Goal: Find specific page/section: Find specific page/section

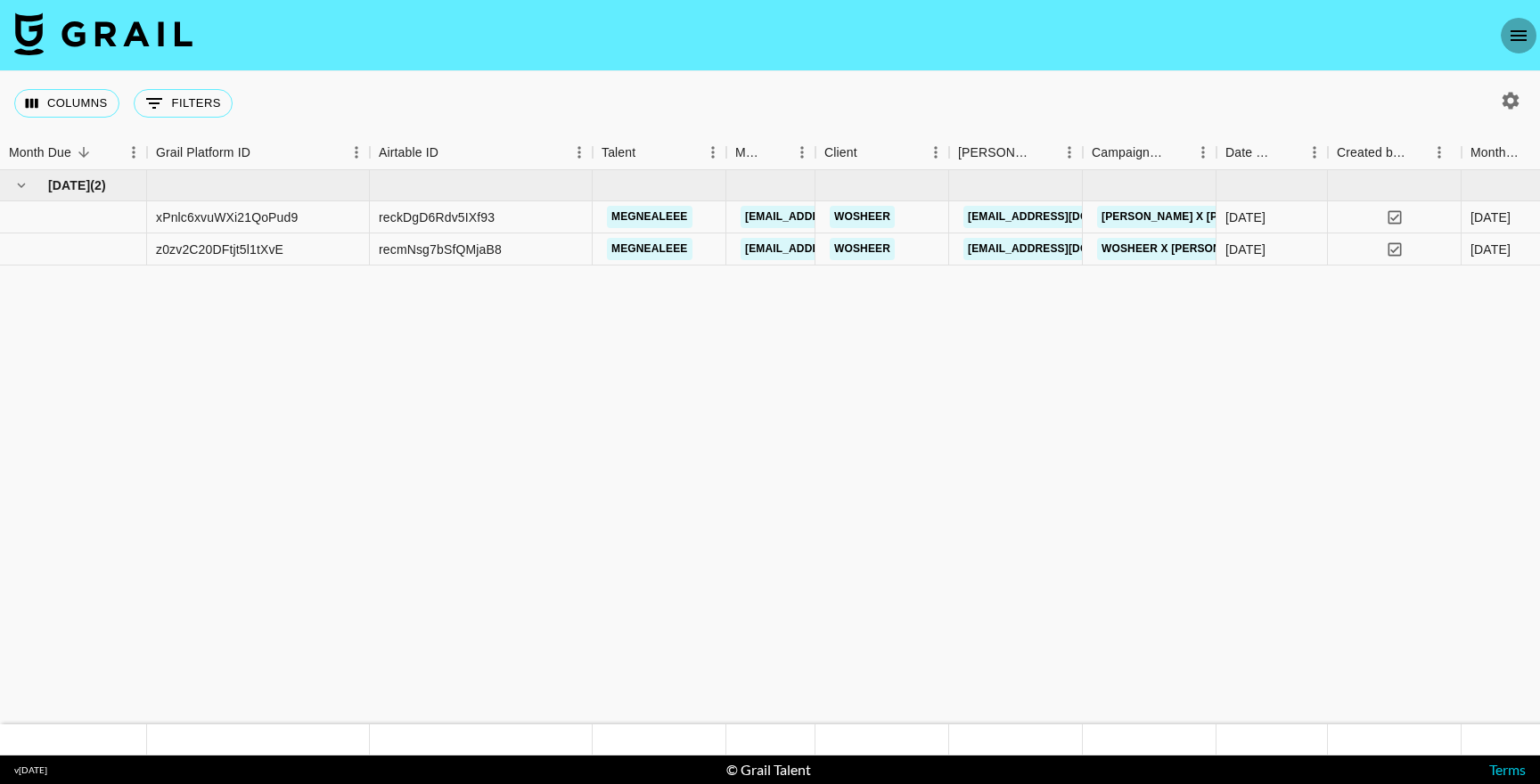
click at [1512, 43] on icon "open drawer" at bounding box center [1519, 35] width 21 height 21
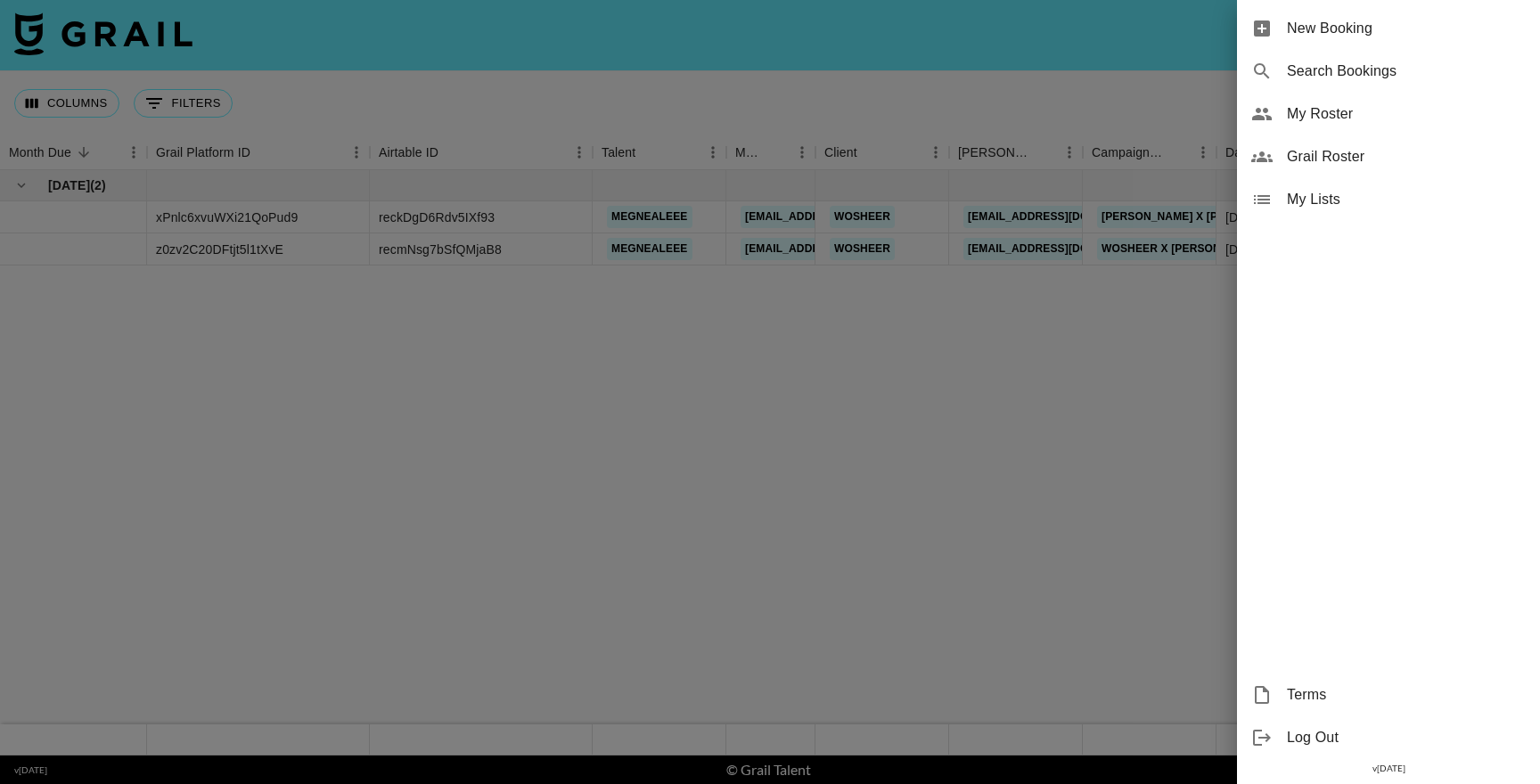
click at [1327, 123] on span "My Roster" at bounding box center [1407, 114] width 239 height 21
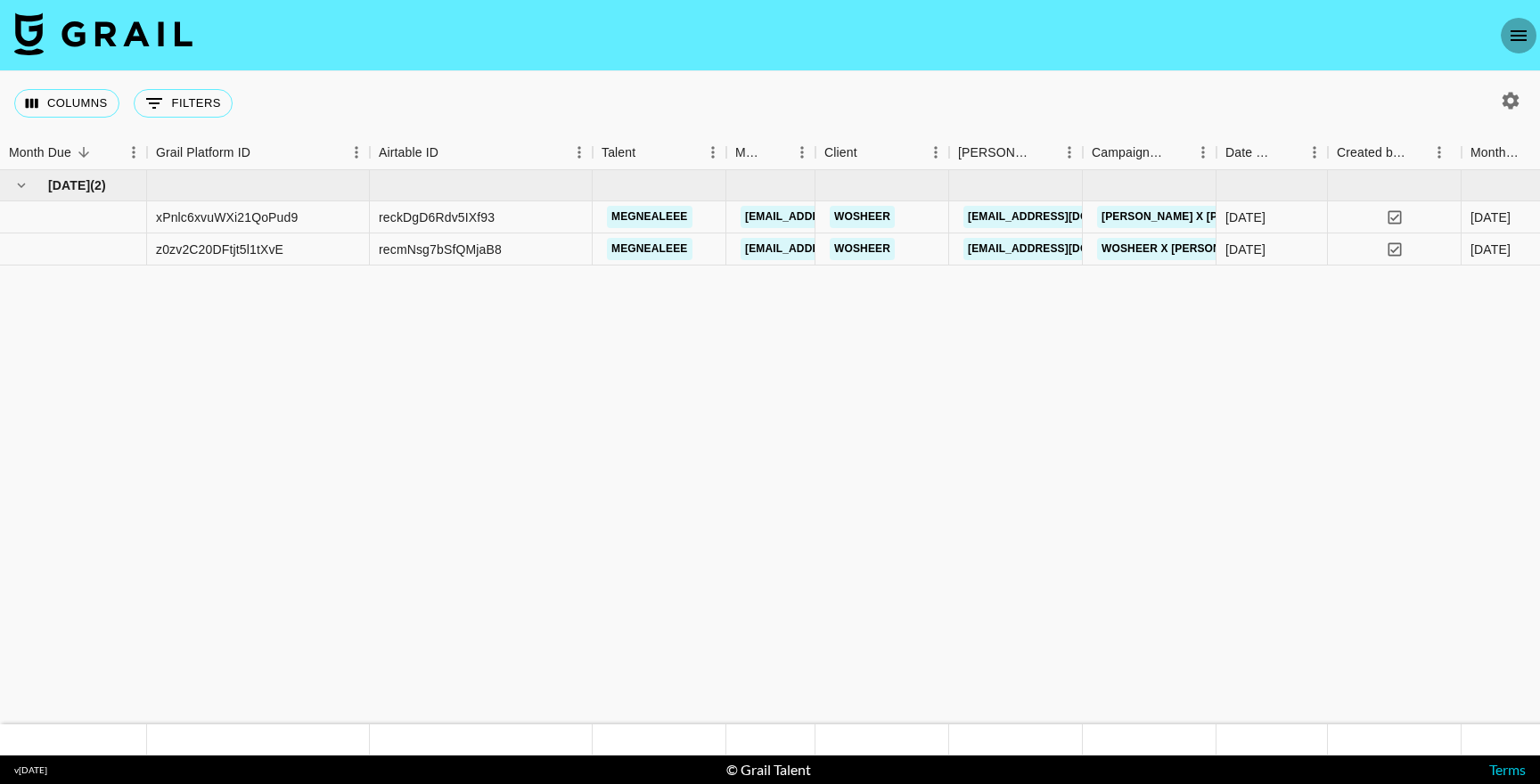
click at [1530, 28] on button "open drawer" at bounding box center [1519, 35] width 36 height 36
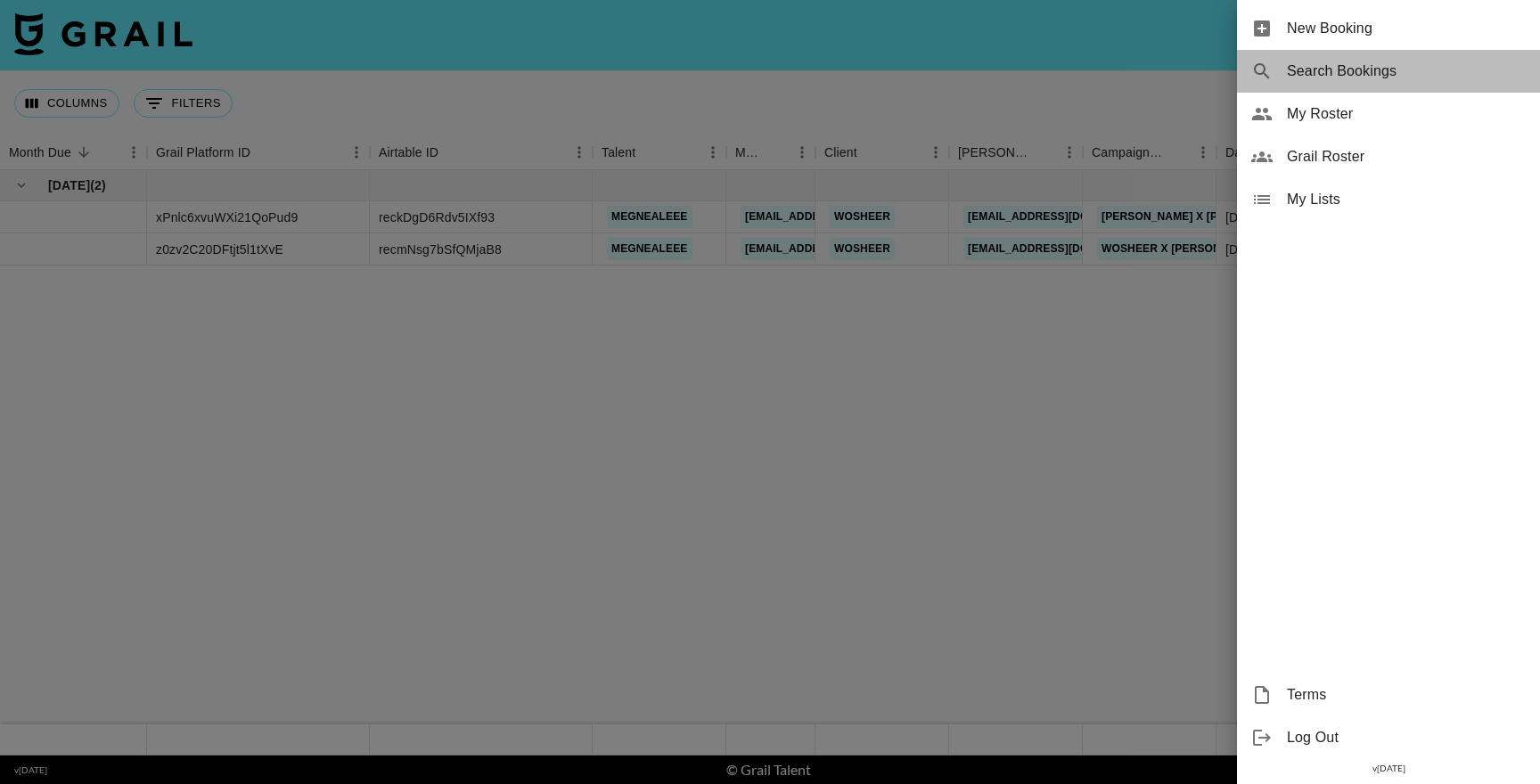
click at [1355, 78] on span "Search Bookings" at bounding box center [1407, 71] width 239 height 21
select select "id"
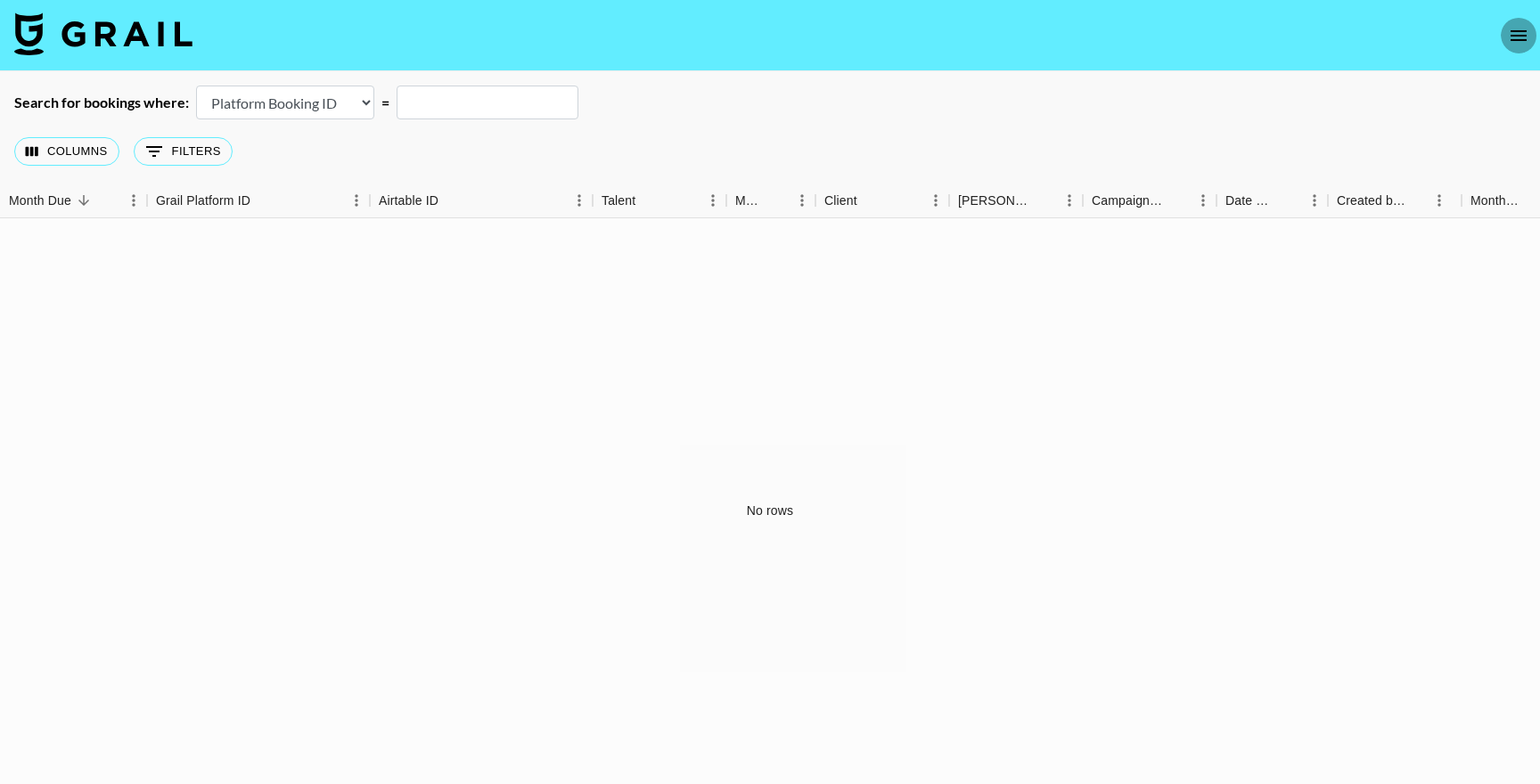
click at [1531, 40] on button "open drawer" at bounding box center [1519, 35] width 36 height 36
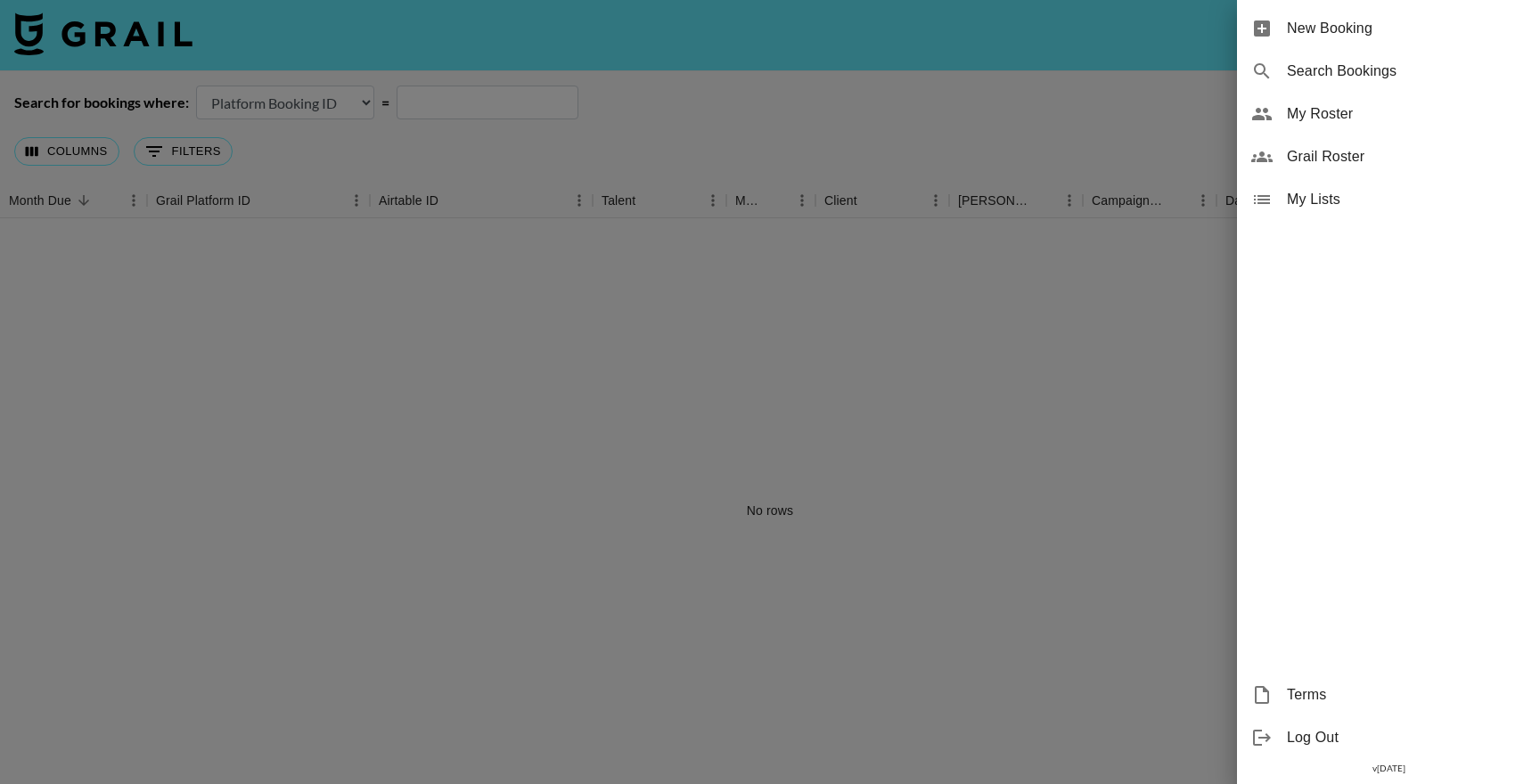
click at [1332, 151] on span "Grail Roster" at bounding box center [1407, 156] width 239 height 21
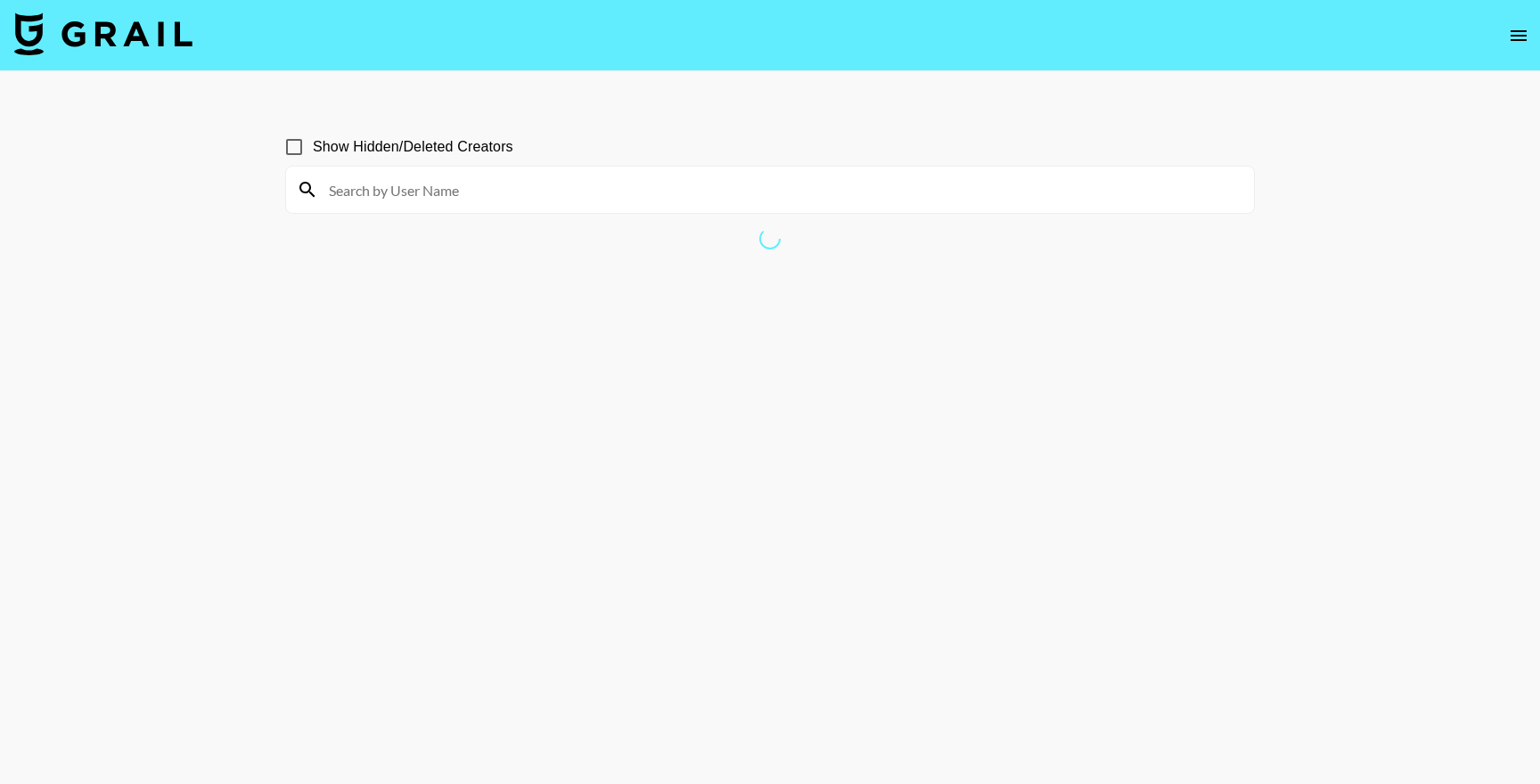
click at [450, 181] on input at bounding box center [781, 189] width 926 height 28
paste input "notyourbaeebooy"
type input "notyourbaeebooy"
